Goal: Task Accomplishment & Management: Manage account settings

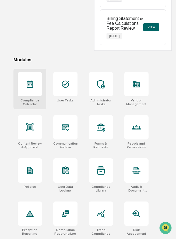
scroll to position [134, 0]
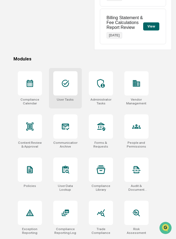
click at [57, 88] on div at bounding box center [65, 83] width 24 height 24
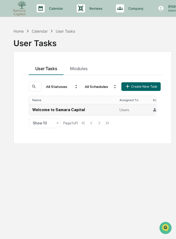
click at [66, 109] on td "Welcome to Samara Capital" at bounding box center [72, 109] width 87 height 11
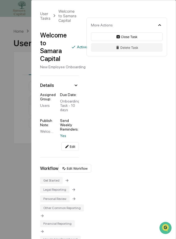
click at [17, 105] on div "User Tasks Welcome to Samara Capital Welcome to Samara Capital Active New Emplo…" at bounding box center [88, 119] width 176 height 239
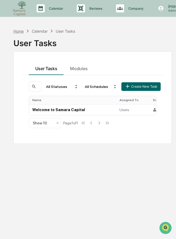
click at [18, 31] on div "Home" at bounding box center [18, 31] width 10 height 5
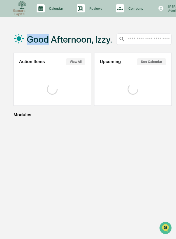
click at [18, 31] on div "Good Afternoon, Izzy." at bounding box center [62, 39] width 99 height 27
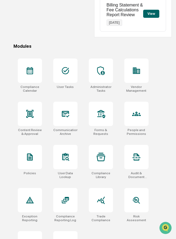
scroll to position [149, 0]
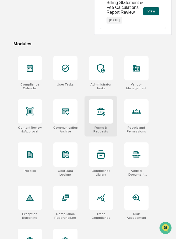
click at [97, 112] on icon at bounding box center [101, 111] width 9 height 9
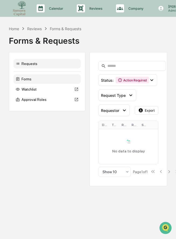
click at [41, 81] on div "Forms" at bounding box center [46, 79] width 67 height 10
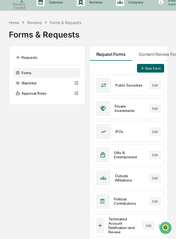
scroll to position [1, 0]
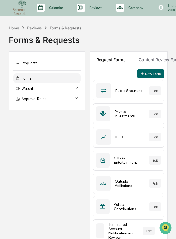
click at [15, 27] on div "Home" at bounding box center [14, 28] width 10 height 5
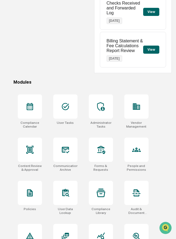
scroll to position [112, 0]
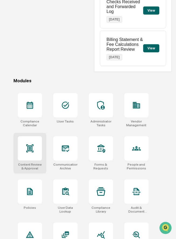
click at [30, 149] on icon at bounding box center [30, 148] width 4 height 4
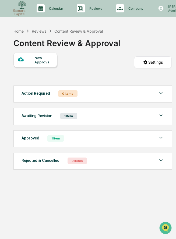
click at [20, 31] on div "Home" at bounding box center [18, 31] width 10 height 5
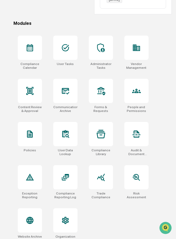
scroll to position [177, 0]
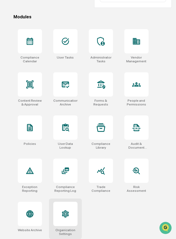
click at [69, 209] on icon at bounding box center [65, 213] width 9 height 9
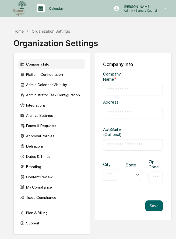
type input "**********"
type input "*********"
type input "**********"
type input "*****"
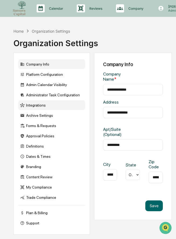
click at [54, 105] on div "Integrations" at bounding box center [51, 105] width 67 height 10
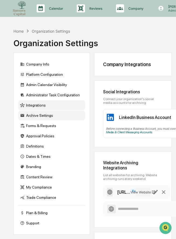
click at [33, 117] on div "Archive Settings" at bounding box center [51, 115] width 67 height 10
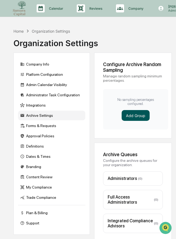
click at [130, 114] on button "Add Group" at bounding box center [136, 115] width 28 height 11
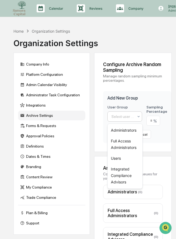
click at [123, 116] on div at bounding box center [123, 116] width 23 height 5
click at [119, 157] on div "Users" at bounding box center [125, 158] width 35 height 11
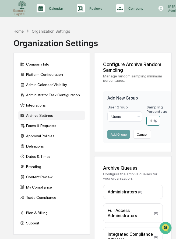
click at [153, 122] on input "number" at bounding box center [154, 121] width 14 height 10
type input "**"
click at [121, 135] on button "Add Group" at bounding box center [119, 134] width 23 height 9
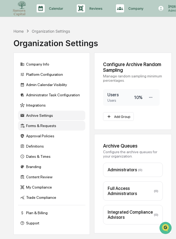
click at [65, 127] on div "Forms & Requests" at bounding box center [51, 126] width 67 height 10
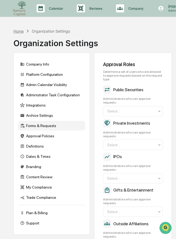
click at [19, 31] on div "Home" at bounding box center [18, 31] width 10 height 5
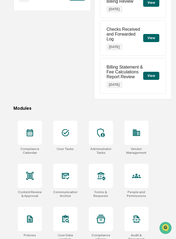
scroll to position [177, 0]
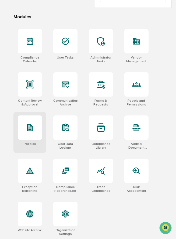
click at [36, 132] on div at bounding box center [30, 127] width 24 height 24
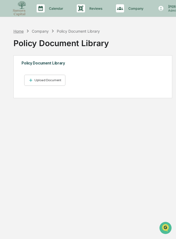
click at [19, 32] on div "Home" at bounding box center [18, 31] width 10 height 5
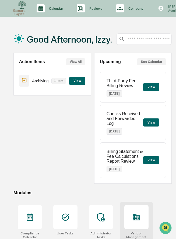
click at [132, 217] on icon at bounding box center [136, 217] width 9 height 9
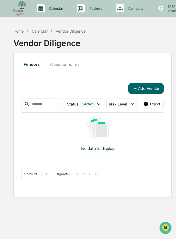
click at [19, 31] on div "Home" at bounding box center [18, 31] width 10 height 5
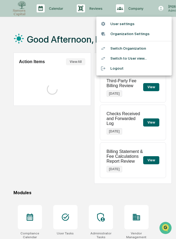
click at [133, 50] on li "Switch Organization" at bounding box center [133, 48] width 75 height 10
